Goal: Find specific page/section: Find specific page/section

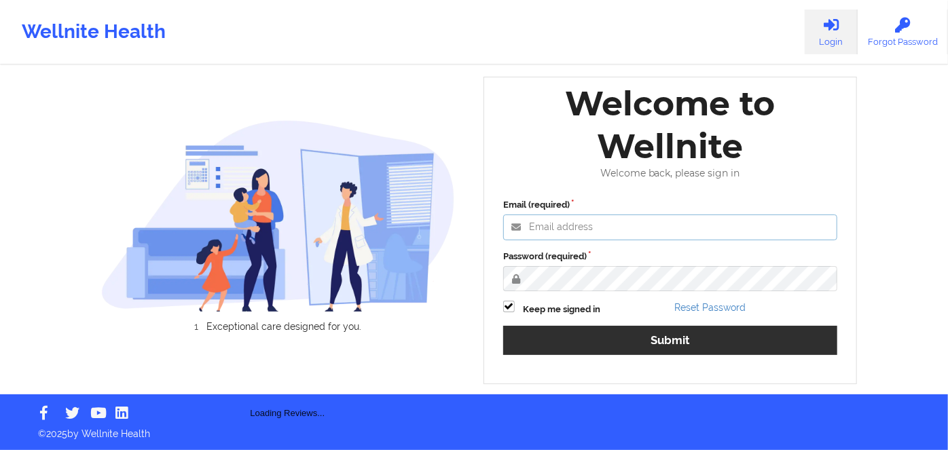
type input "[PERSON_NAME][EMAIL_ADDRESS][DOMAIN_NAME]"
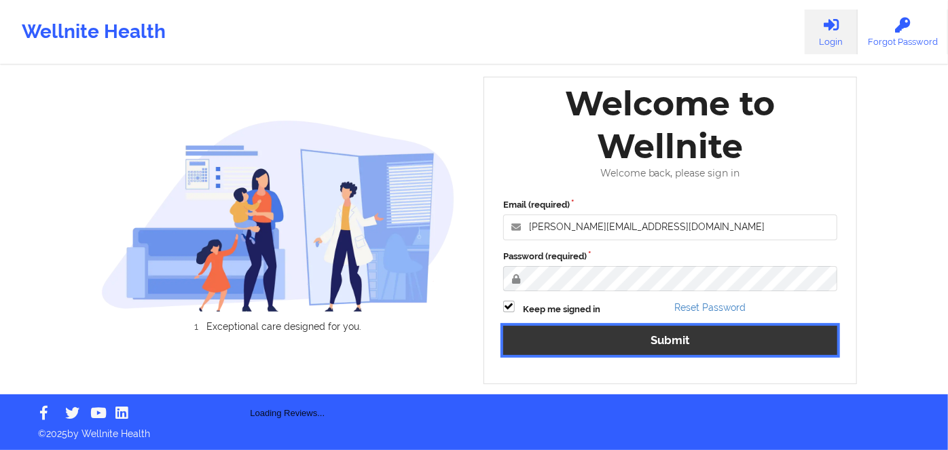
click at [724, 333] on button "Submit" at bounding box center [670, 340] width 334 height 29
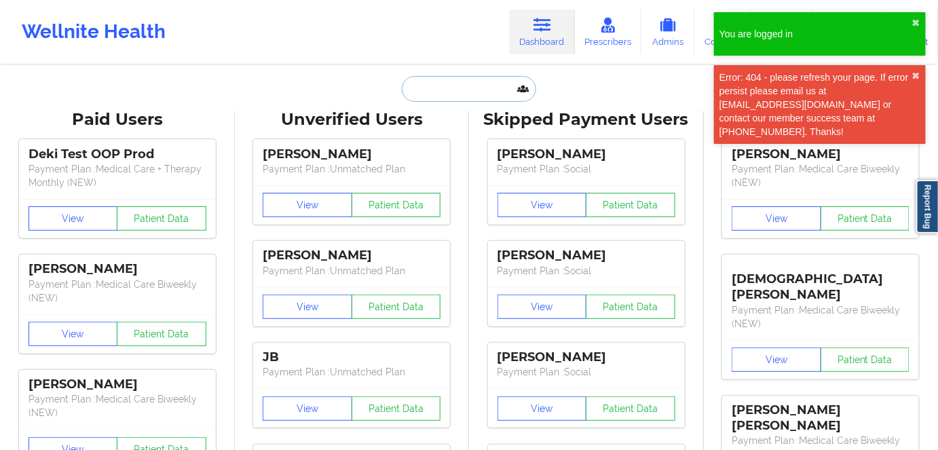
click at [430, 95] on input "text" at bounding box center [469, 89] width 134 height 26
paste input "zxdghf seryte"
type input "zxdghf seryte"
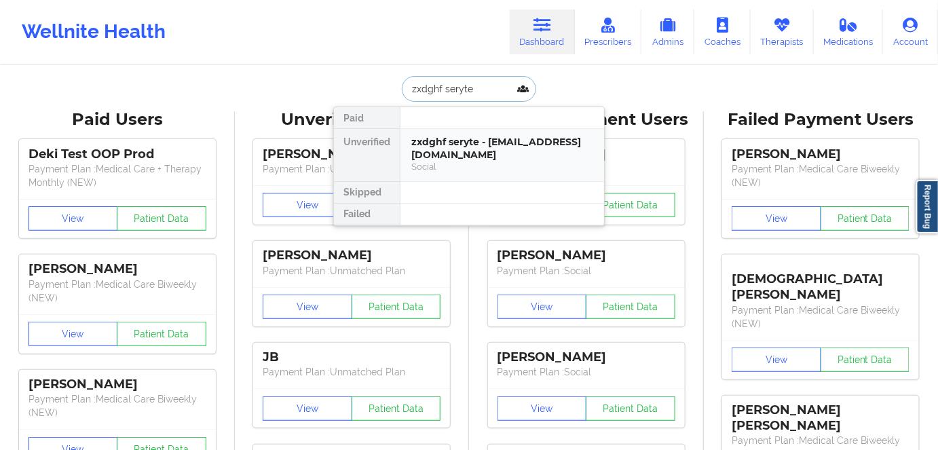
click at [496, 167] on div "Social" at bounding box center [502, 167] width 182 height 12
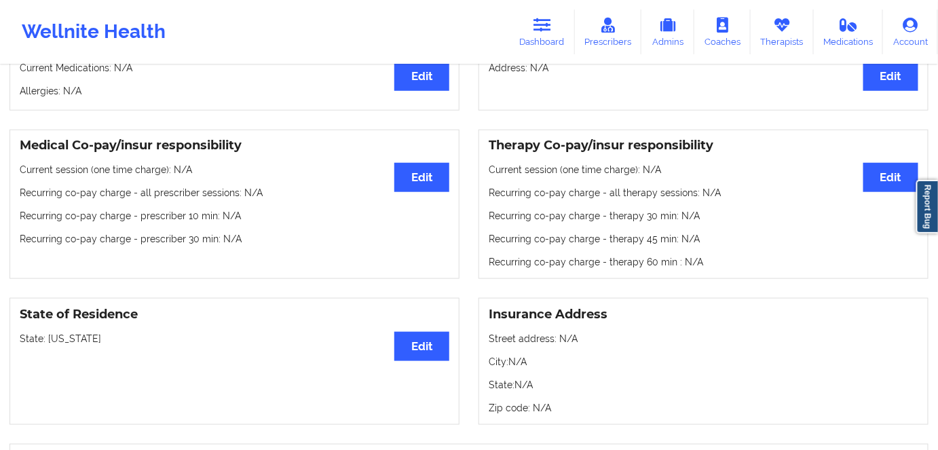
scroll to position [350, 0]
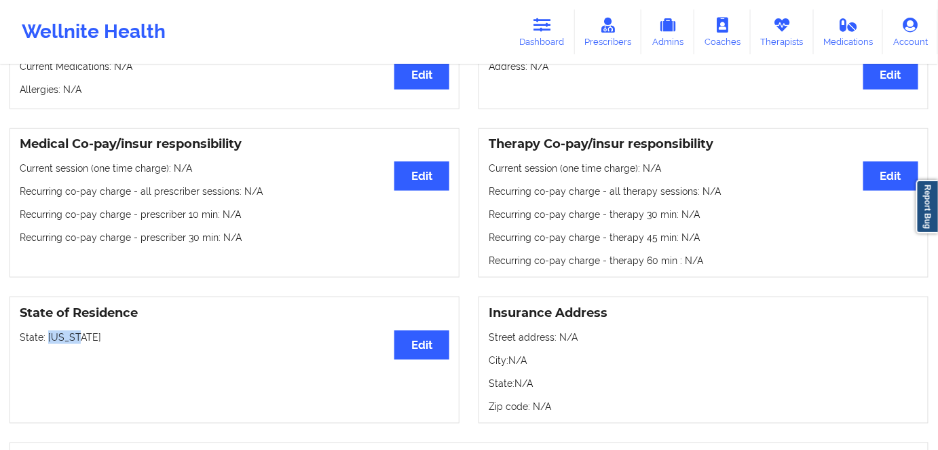
drag, startPoint x: 78, startPoint y: 334, endPoint x: 46, endPoint y: 330, distance: 32.2
click at [46, 330] on div "State of Residence Edit State: [US_STATE]" at bounding box center [235, 360] width 450 height 127
copy p "[US_STATE]"
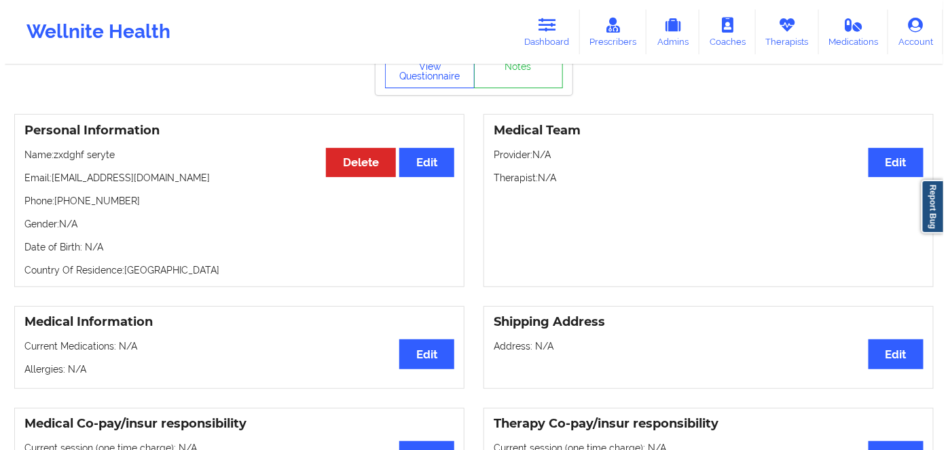
scroll to position [0, 0]
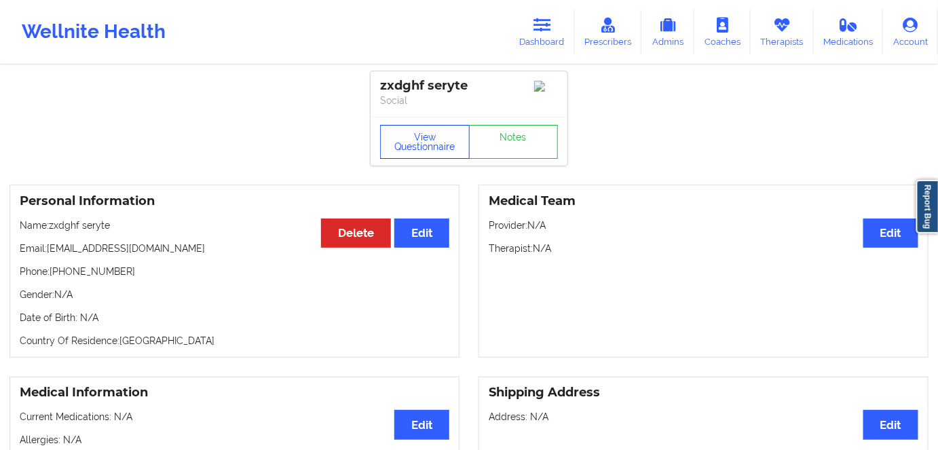
click at [422, 151] on button "View Questionnaire" at bounding box center [425, 142] width 90 height 34
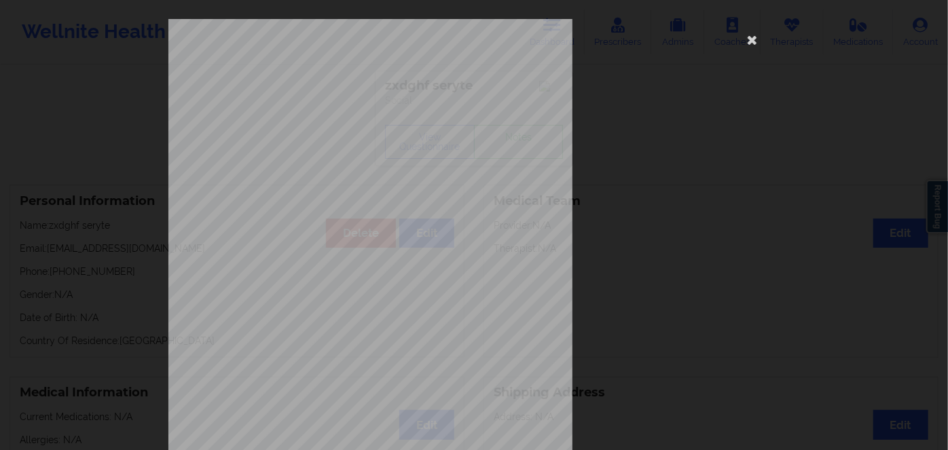
scroll to position [197, 0]
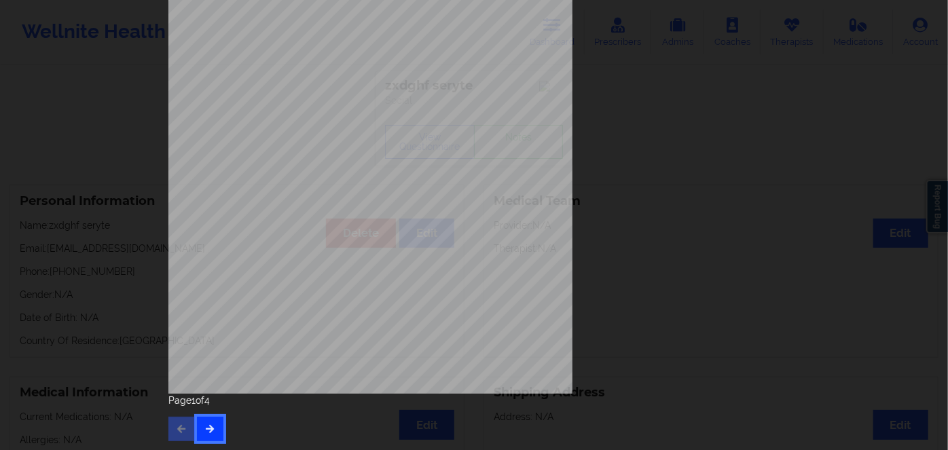
click at [208, 417] on button "button" at bounding box center [210, 429] width 26 height 24
click at [213, 419] on button "button" at bounding box center [210, 429] width 26 height 24
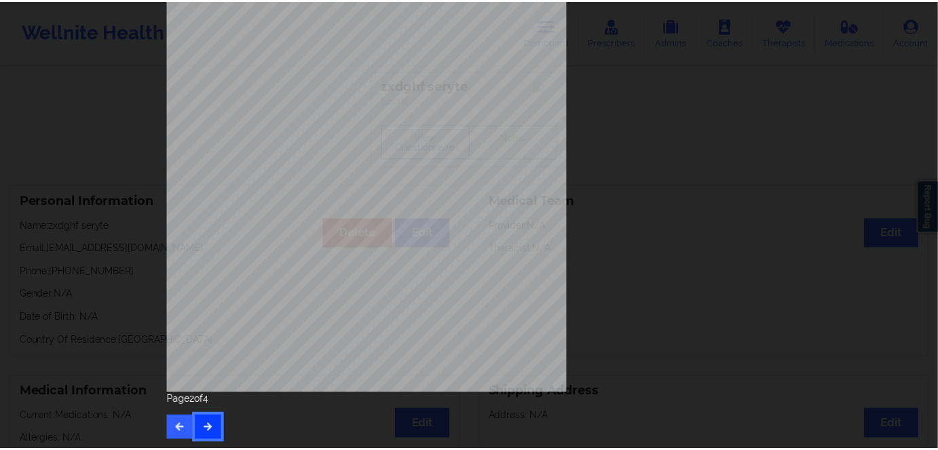
scroll to position [0, 0]
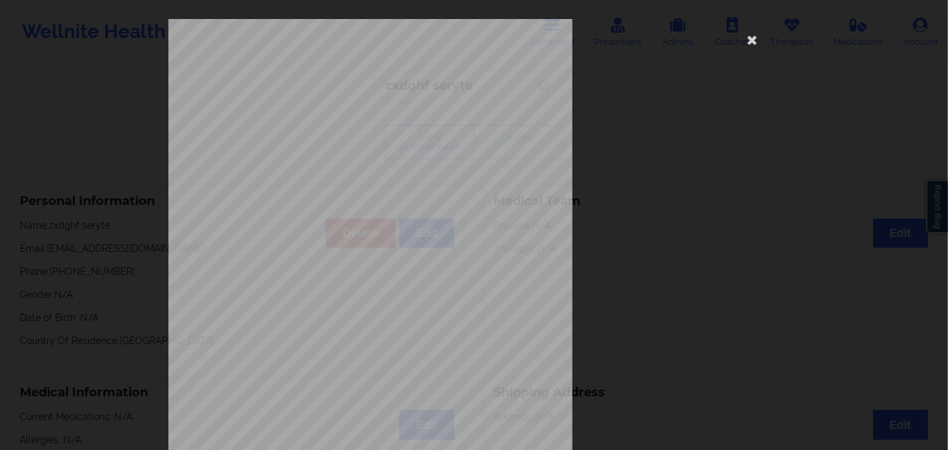
click at [755, 51] on div "This patient has not provided the type of insurance Insurance Member ID for pat…" at bounding box center [473, 305] width 611 height 572
drag, startPoint x: 750, startPoint y: 42, endPoint x: 611, endPoint y: 5, distance: 143.5
click at [748, 42] on icon at bounding box center [752, 40] width 22 height 22
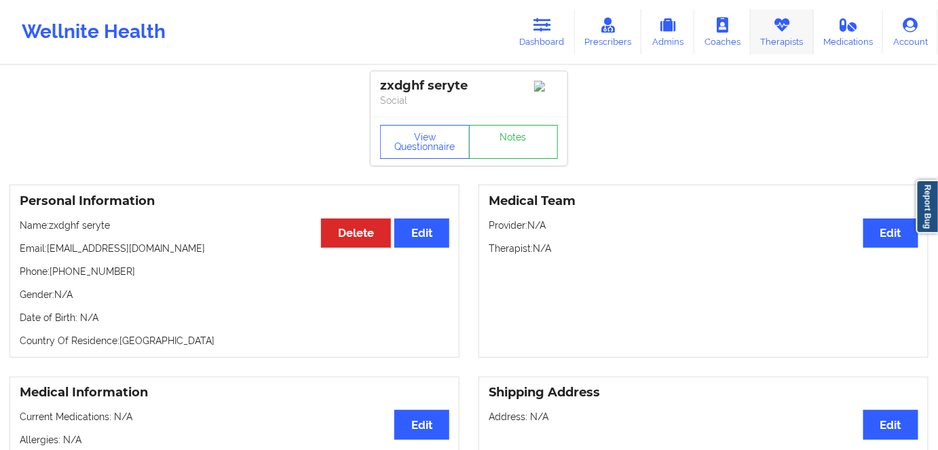
click at [779, 33] on link "Therapists" at bounding box center [782, 32] width 63 height 45
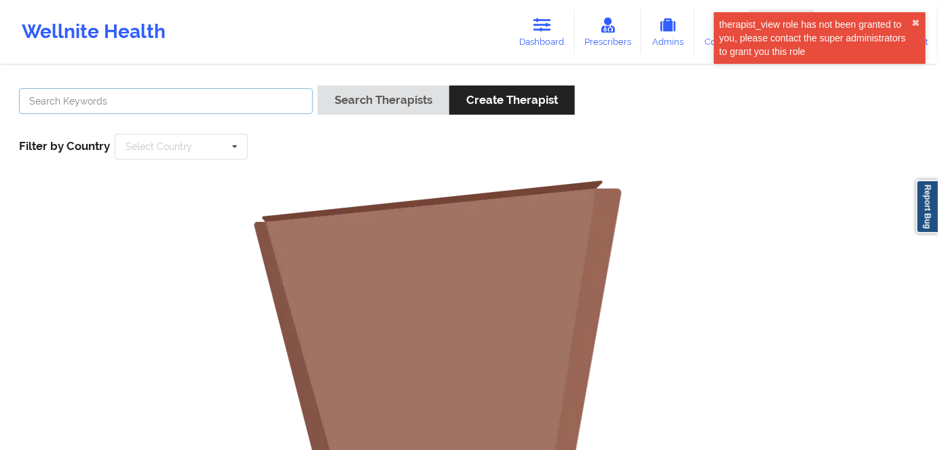
click at [269, 100] on input "text" at bounding box center [166, 101] width 294 height 26
type input "[US_STATE][PERSON_NAME]"
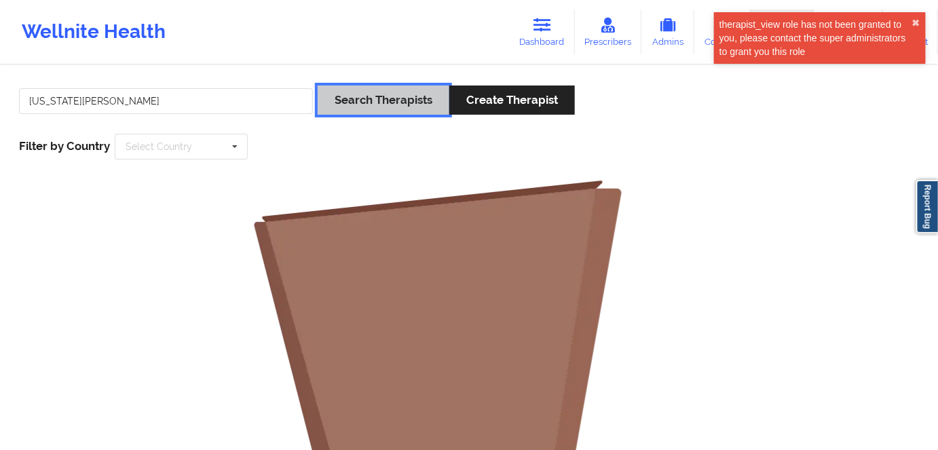
click at [382, 98] on button "Search Therapists" at bounding box center [384, 100] width 132 height 29
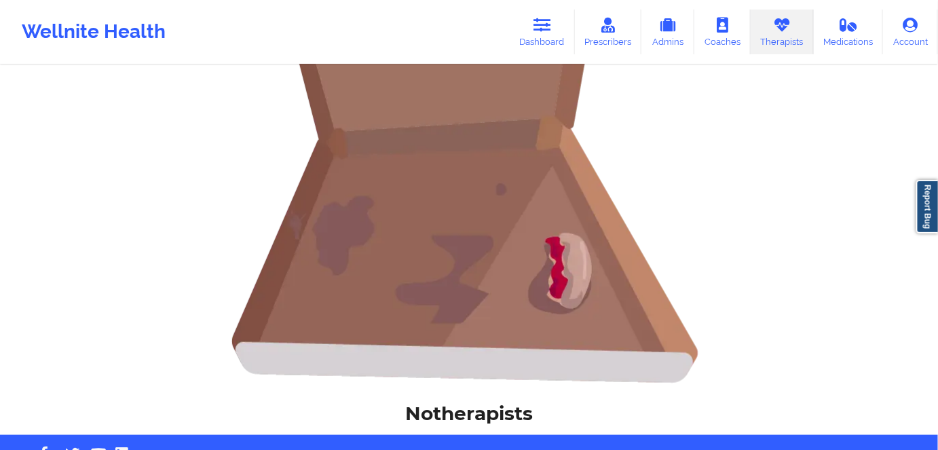
scroll to position [315, 0]
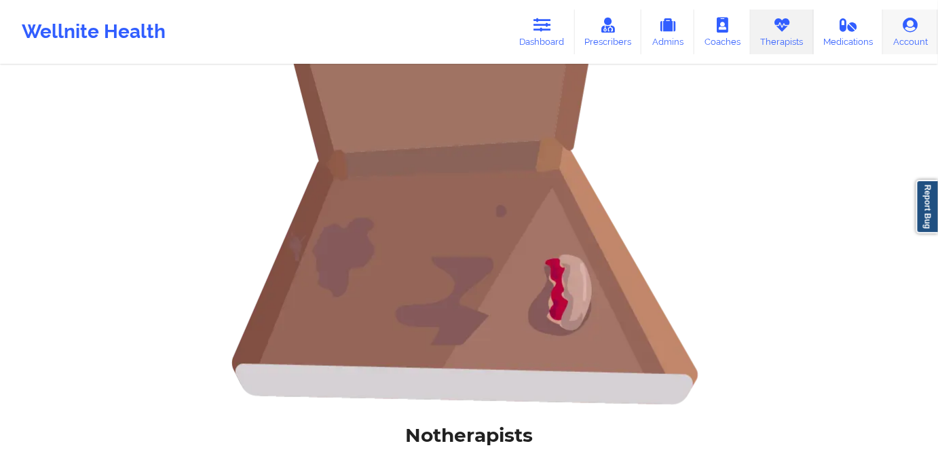
click at [900, 28] on link "Account" at bounding box center [910, 32] width 55 height 45
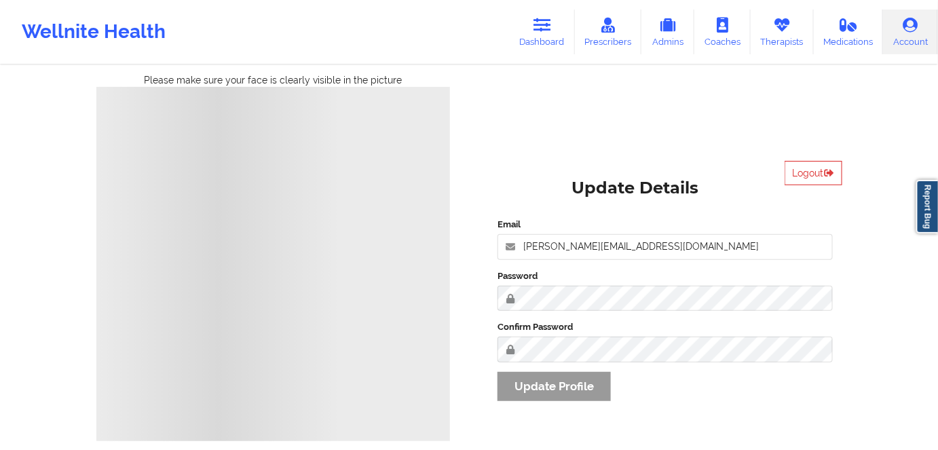
scroll to position [61, 0]
